Goal: Task Accomplishment & Management: Manage account settings

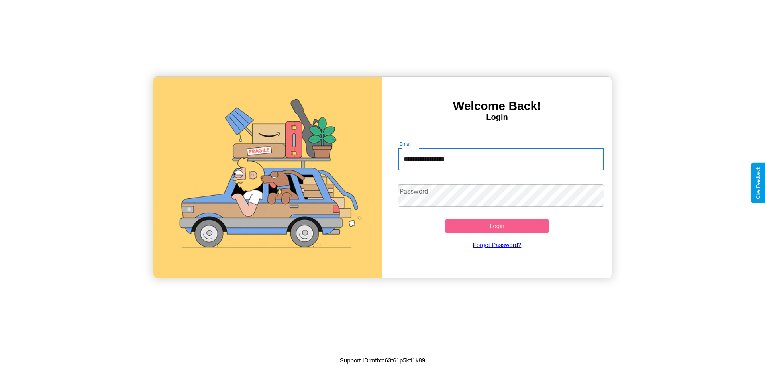
type input "**********"
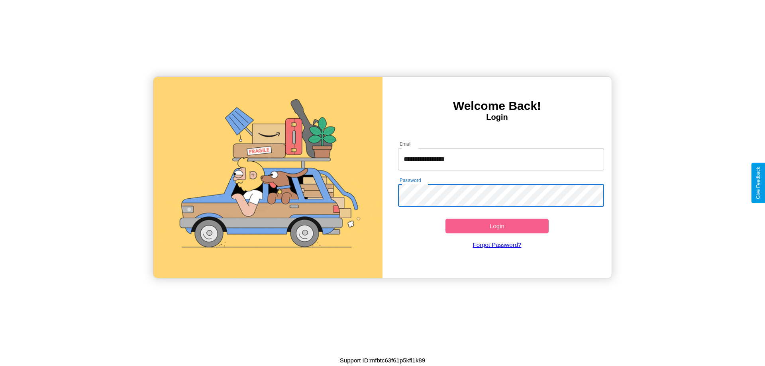
click at [497, 226] on button "Login" at bounding box center [496, 226] width 103 height 15
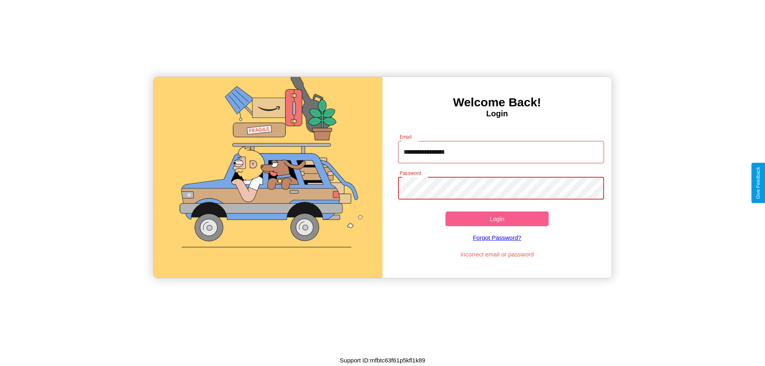
click at [497, 219] on button "Login" at bounding box center [496, 219] width 103 height 15
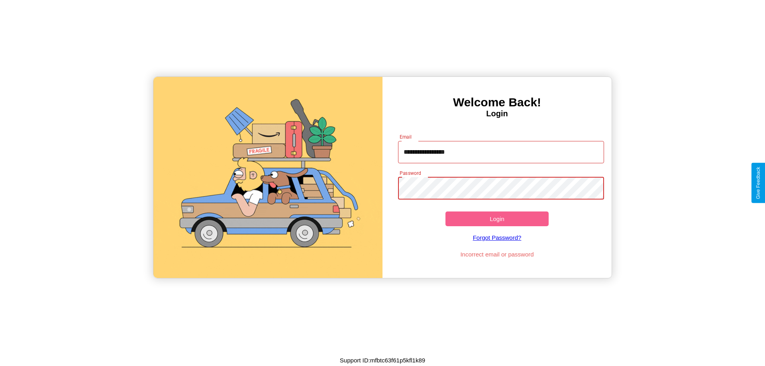
click at [497, 219] on button "Login" at bounding box center [496, 219] width 103 height 15
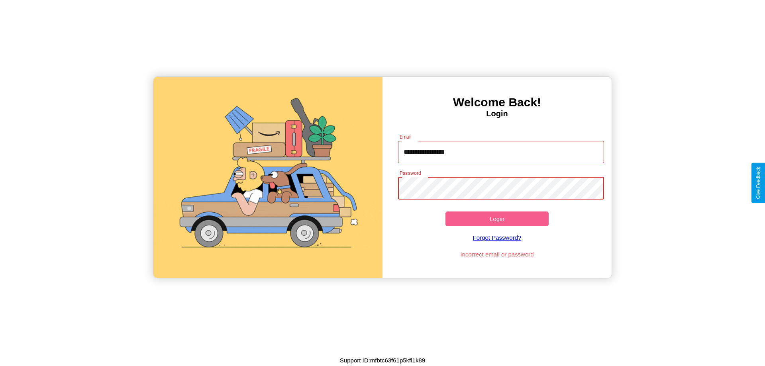
click at [497, 219] on button "Login" at bounding box center [496, 219] width 103 height 15
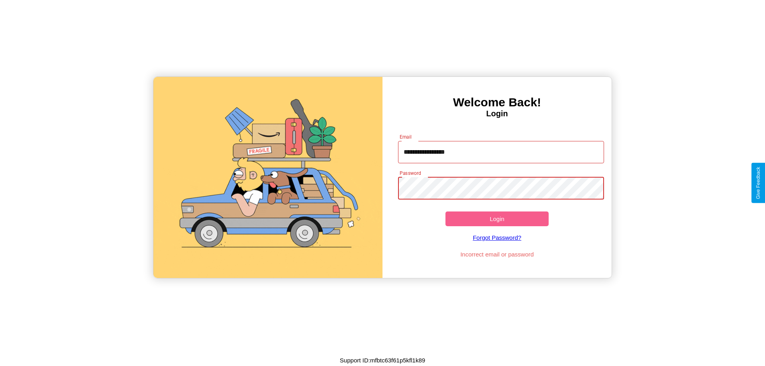
click at [497, 219] on button "Login" at bounding box center [496, 219] width 103 height 15
